Goal: Task Accomplishment & Management: Manage account settings

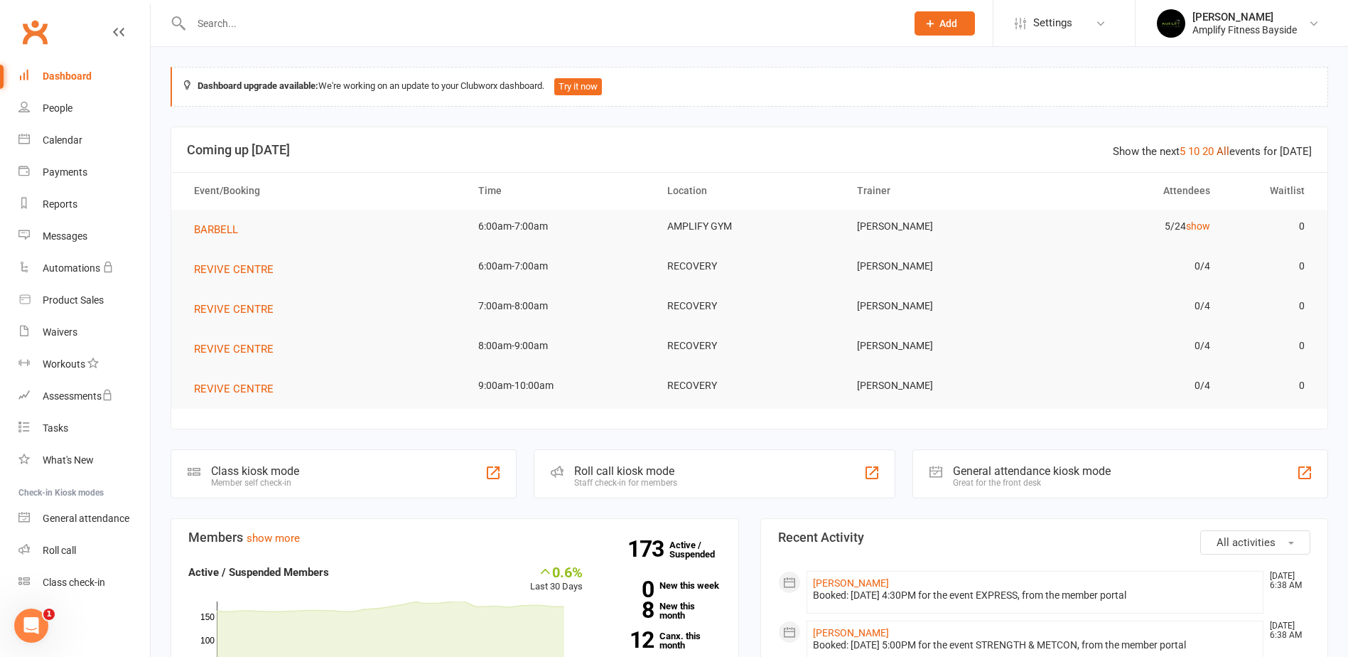
click at [1229, 151] on link "All" at bounding box center [1222, 151] width 13 height 13
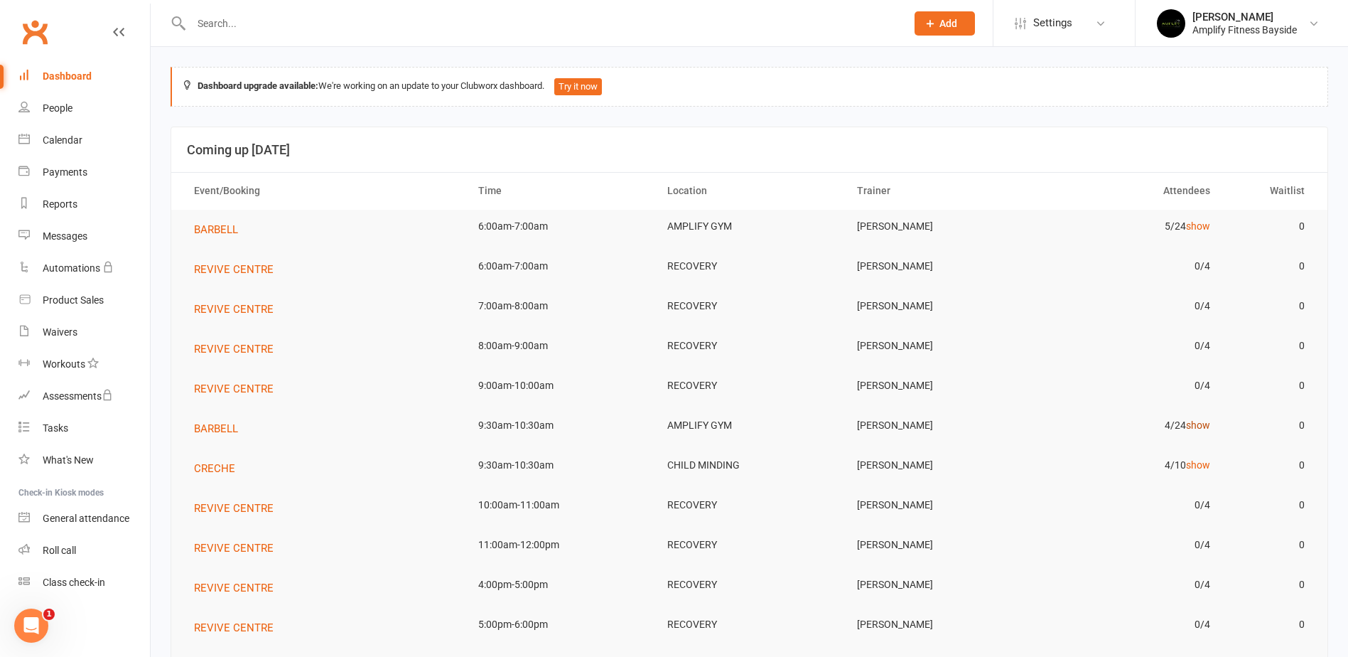
click at [1204, 424] on link "show" at bounding box center [1198, 424] width 24 height 11
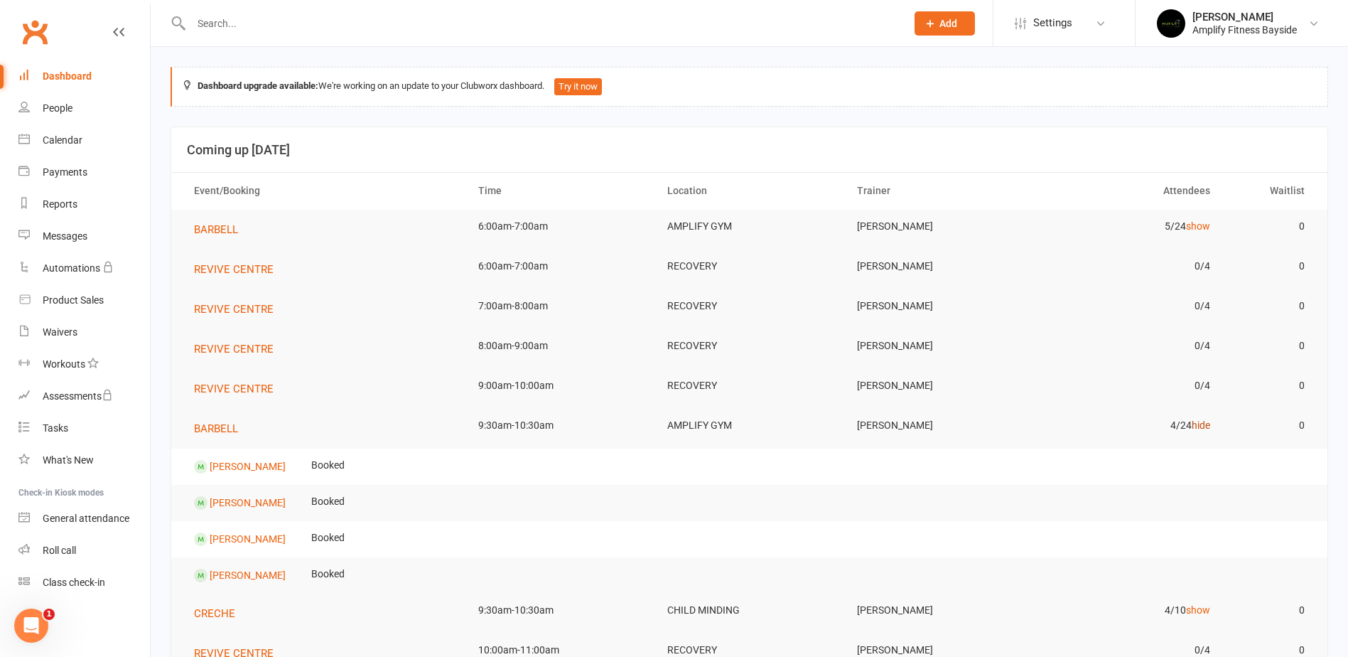
click at [1204, 424] on link "hide" at bounding box center [1201, 424] width 18 height 11
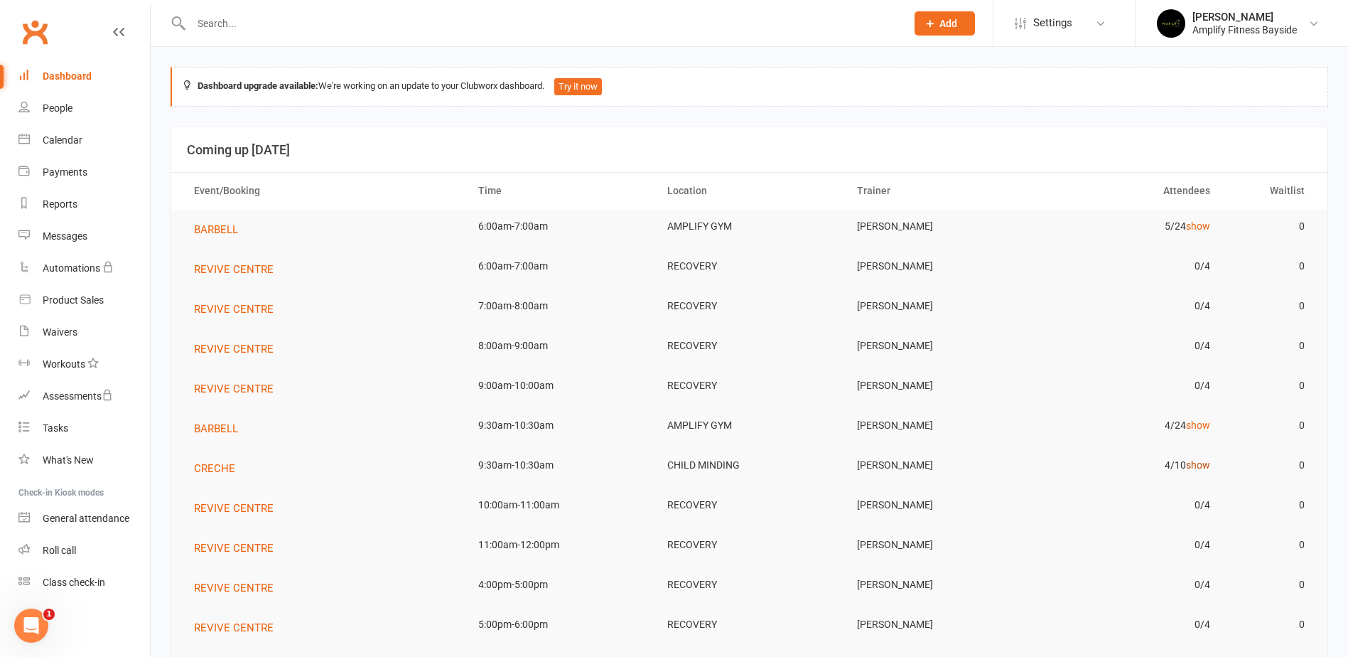
click at [1206, 463] on link "show" at bounding box center [1198, 464] width 24 height 11
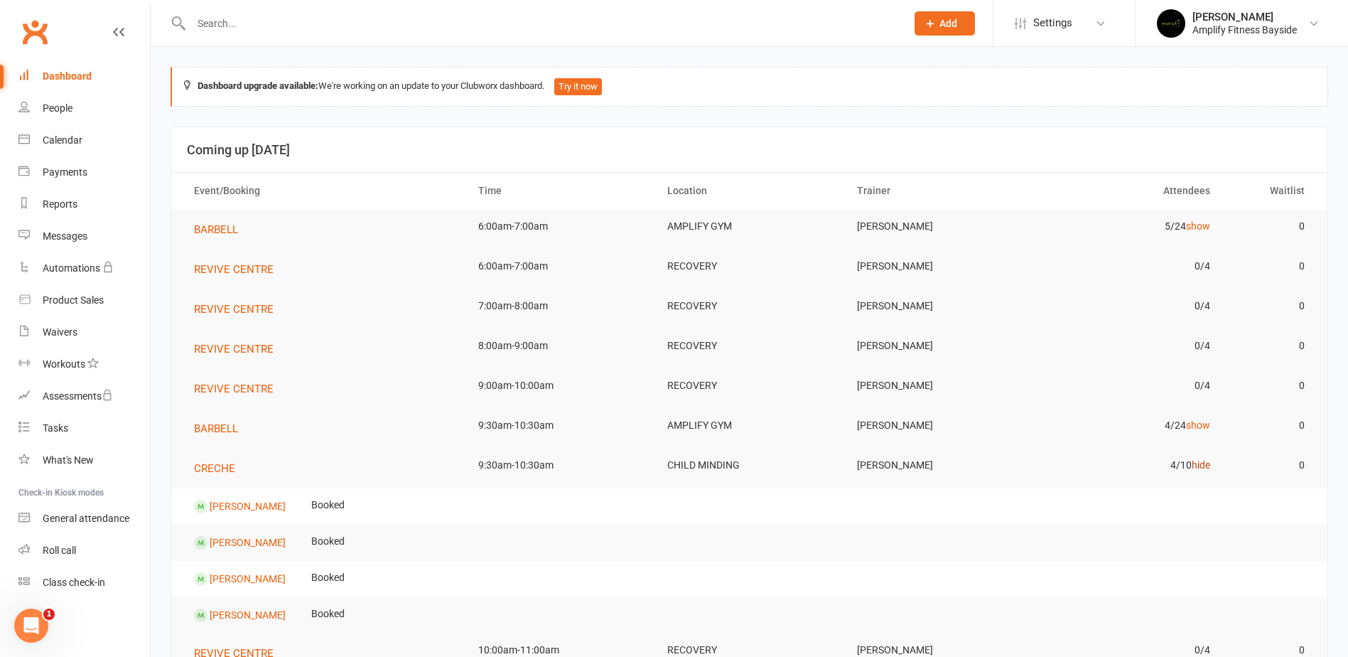
click at [1206, 463] on link "hide" at bounding box center [1201, 464] width 18 height 11
